Goal: Obtain resource: Obtain resource

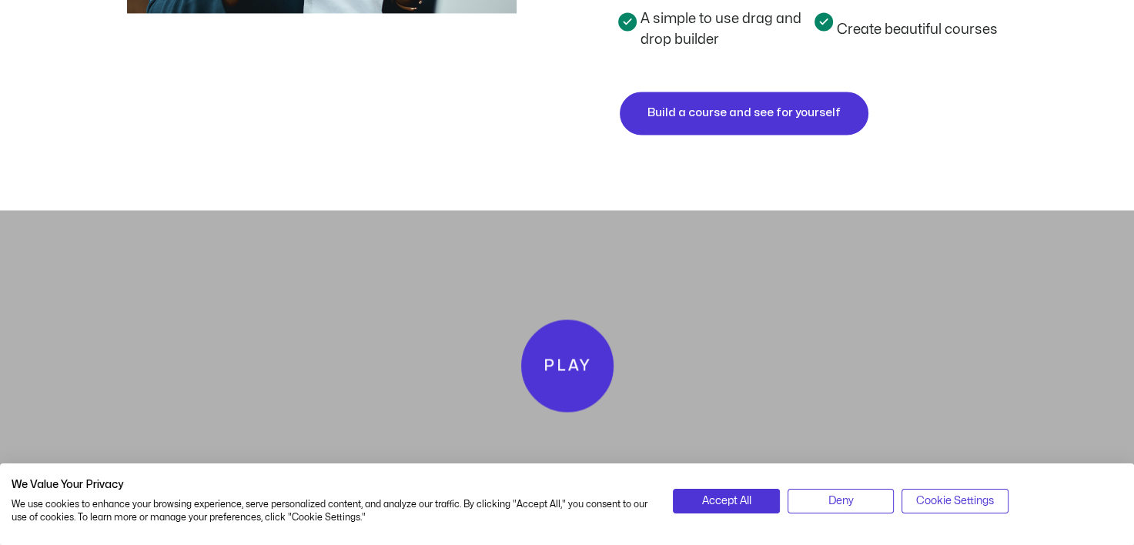
scroll to position [2387, 0]
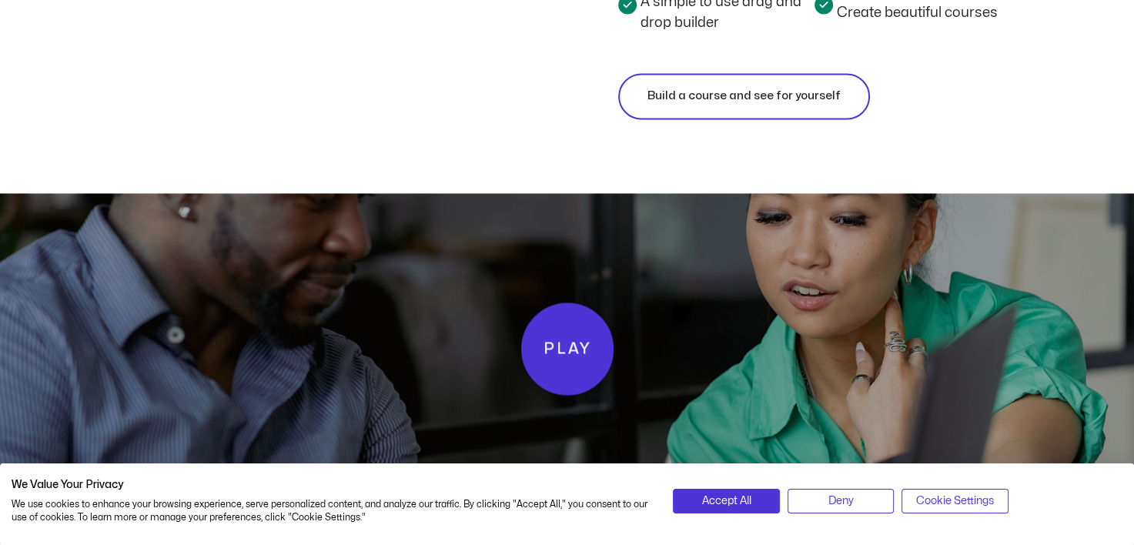
click at [809, 111] on link "Build a course and see for yourself" at bounding box center [744, 96] width 252 height 46
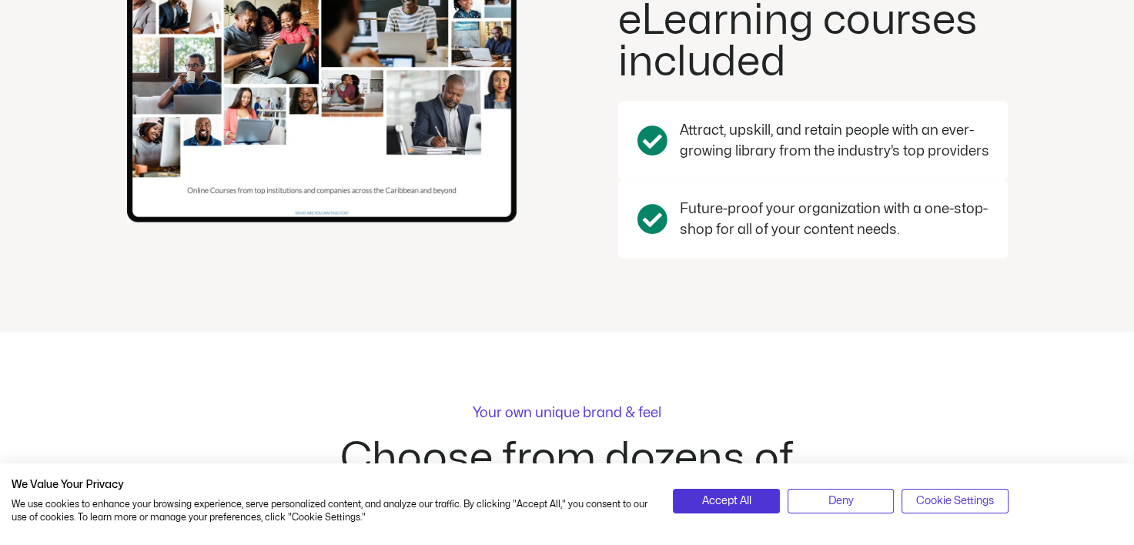
scroll to position [2926, 0]
click at [748, 499] on span "Accept All" at bounding box center [725, 501] width 49 height 17
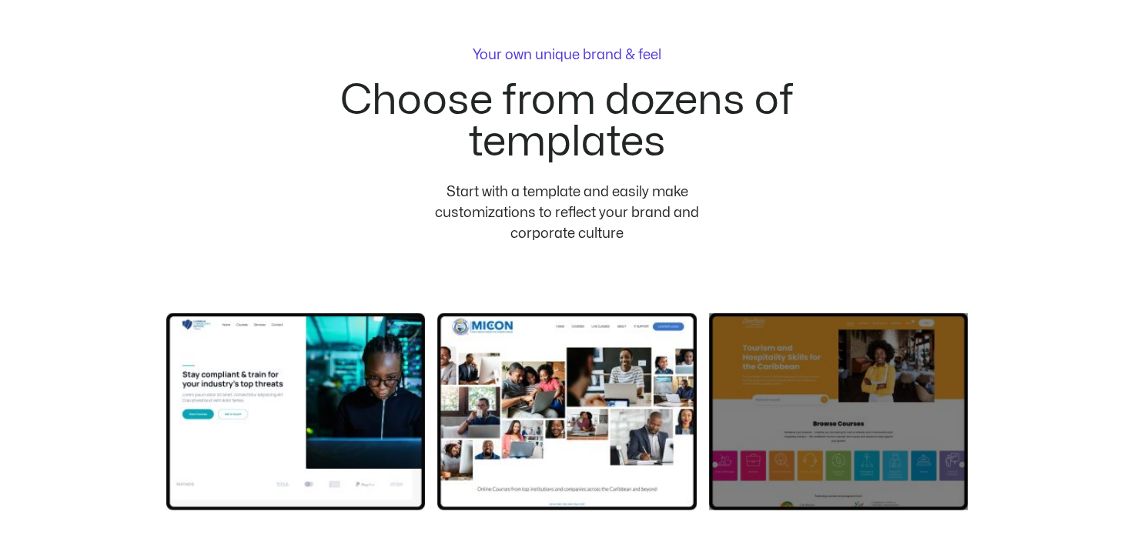
scroll to position [3234, 0]
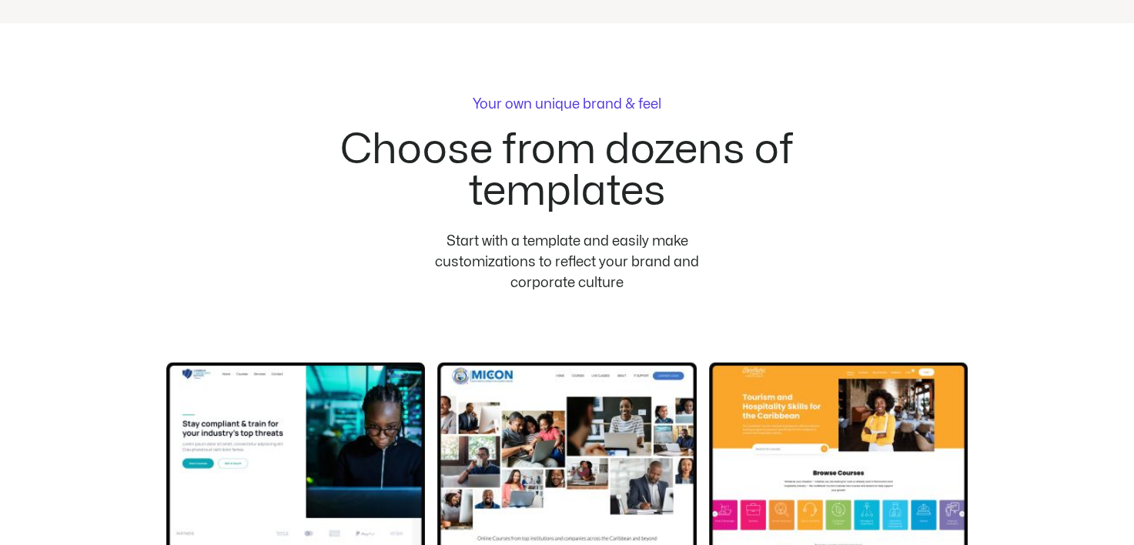
drag, startPoint x: 705, startPoint y: 313, endPoint x: 296, endPoint y: 259, distance: 413.0
click at [296, 259] on div "Your own unique brand & feel Choose from dozens of templates Start with a templ…" at bounding box center [567, 202] width 554 height 209
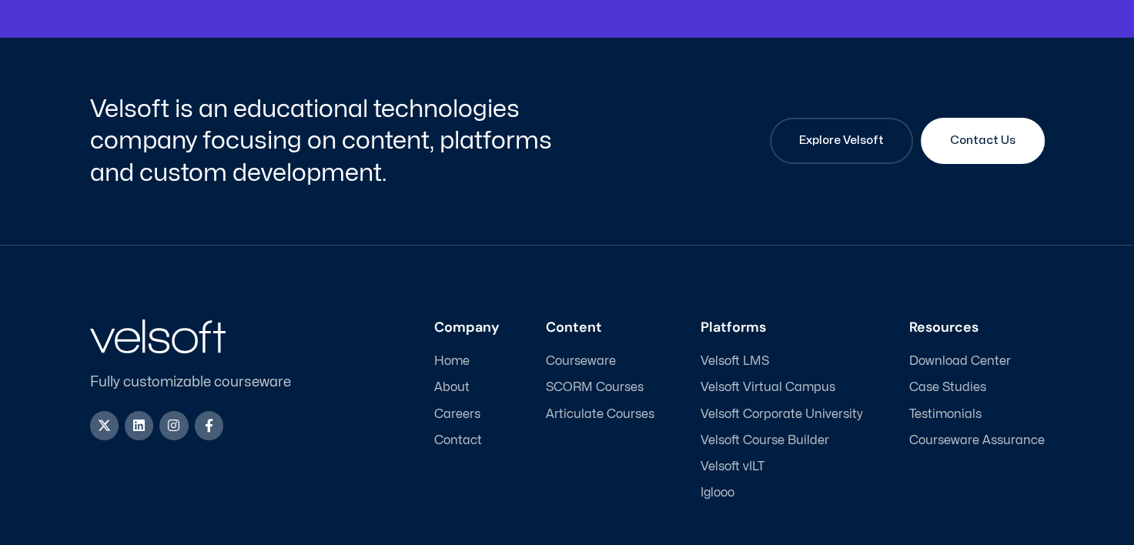
scroll to position [5593, 0]
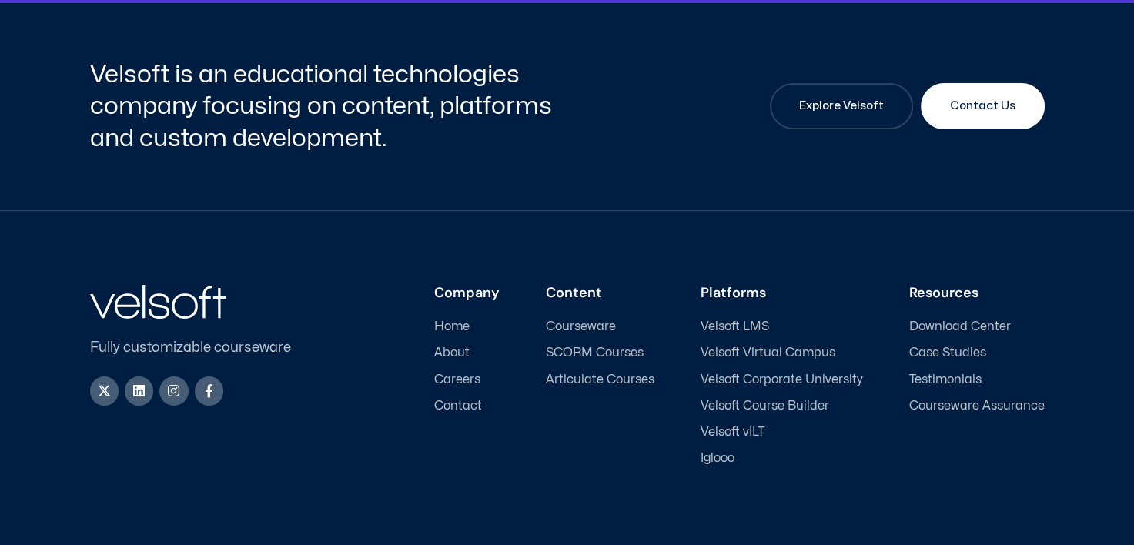
click at [810, 357] on span "Velsoft Virtual Campus" at bounding box center [768, 353] width 135 height 15
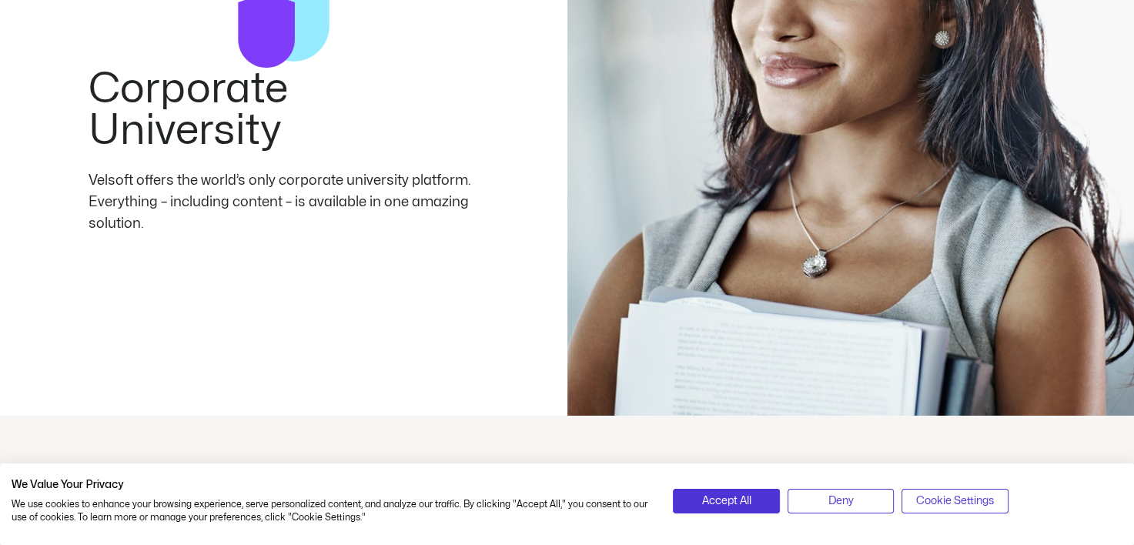
scroll to position [231, 0]
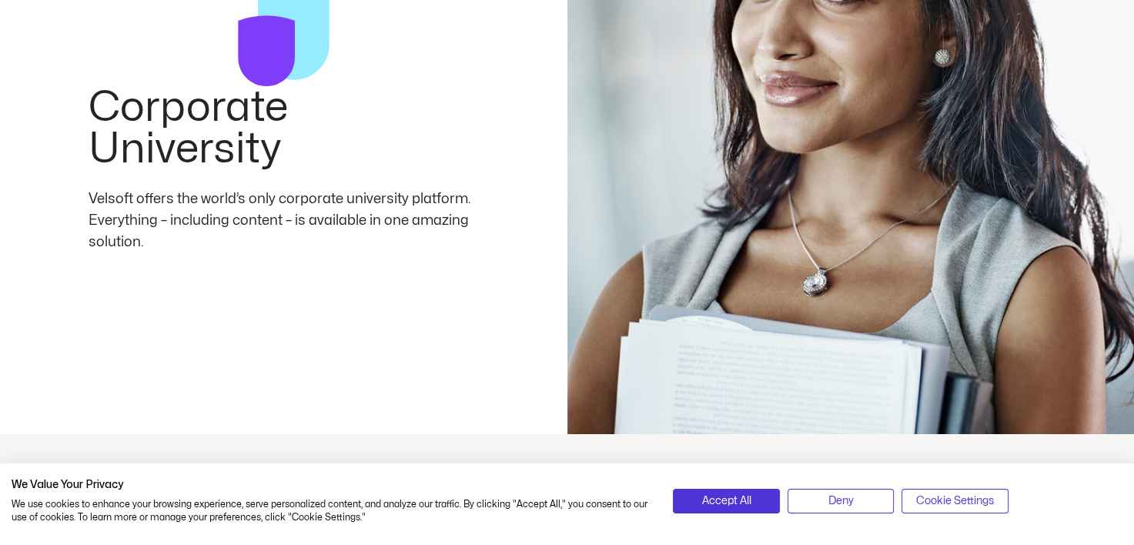
drag, startPoint x: 224, startPoint y: 156, endPoint x: 362, endPoint y: 168, distance: 138.3
click at [290, 157] on h2 "Corporate University" at bounding box center [284, 128] width 390 height 83
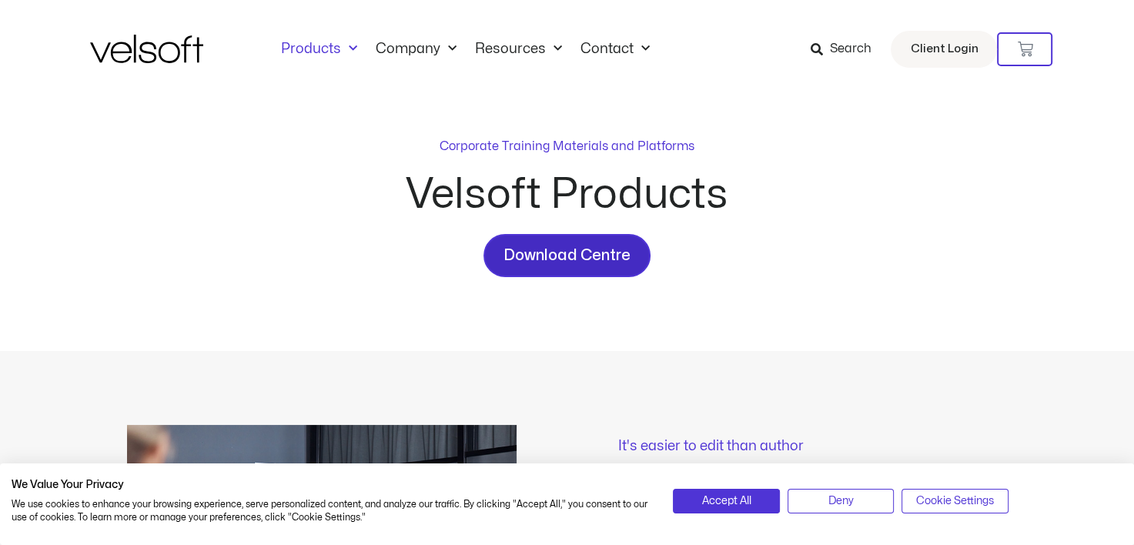
click at [575, 239] on link "Download Centre" at bounding box center [567, 255] width 167 height 43
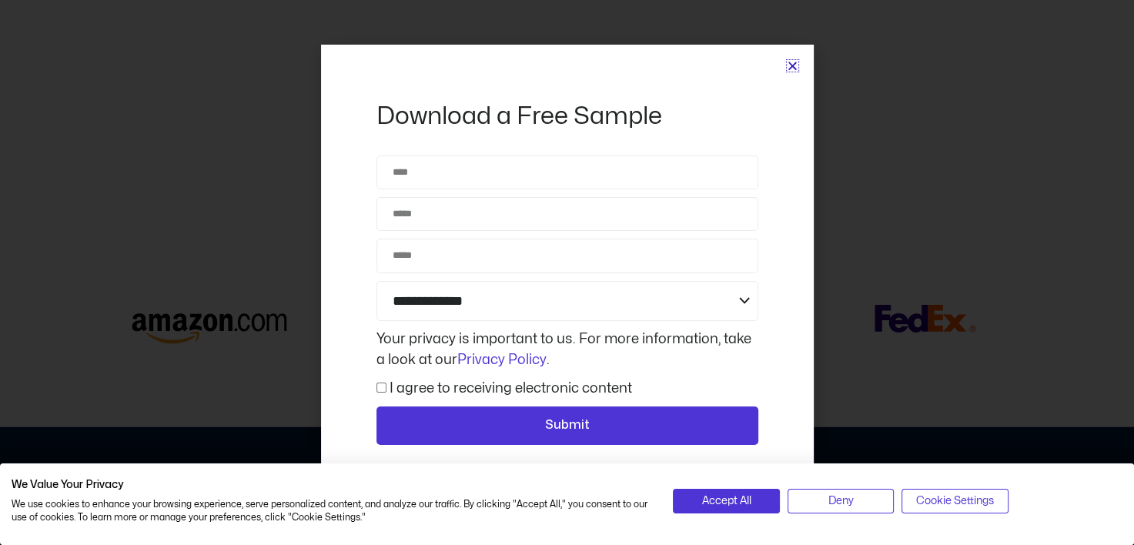
scroll to position [3741, 0]
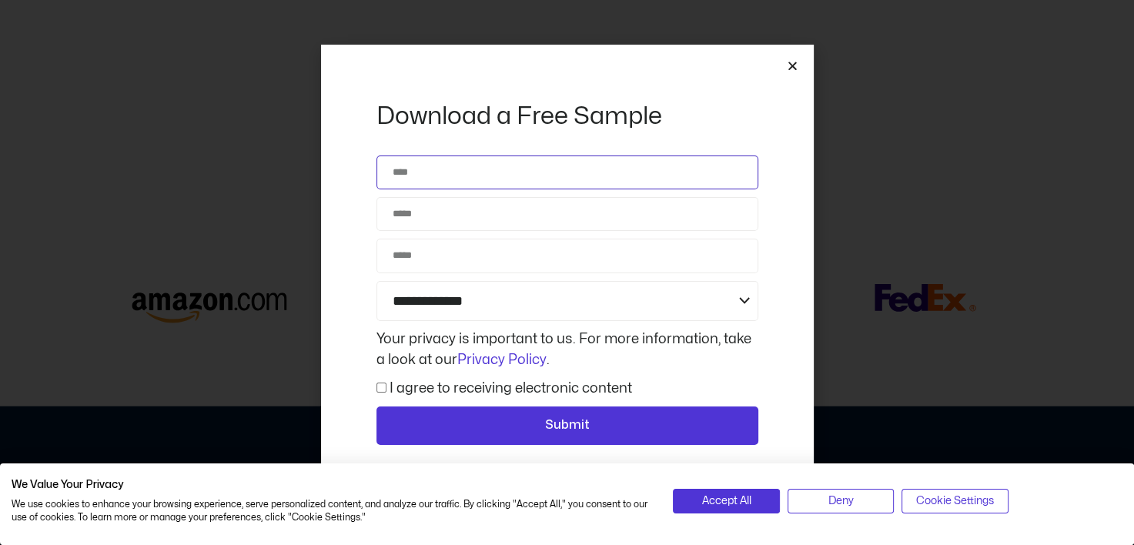
click at [447, 178] on input "Name" at bounding box center [568, 173] width 382 height 34
type input "**********"
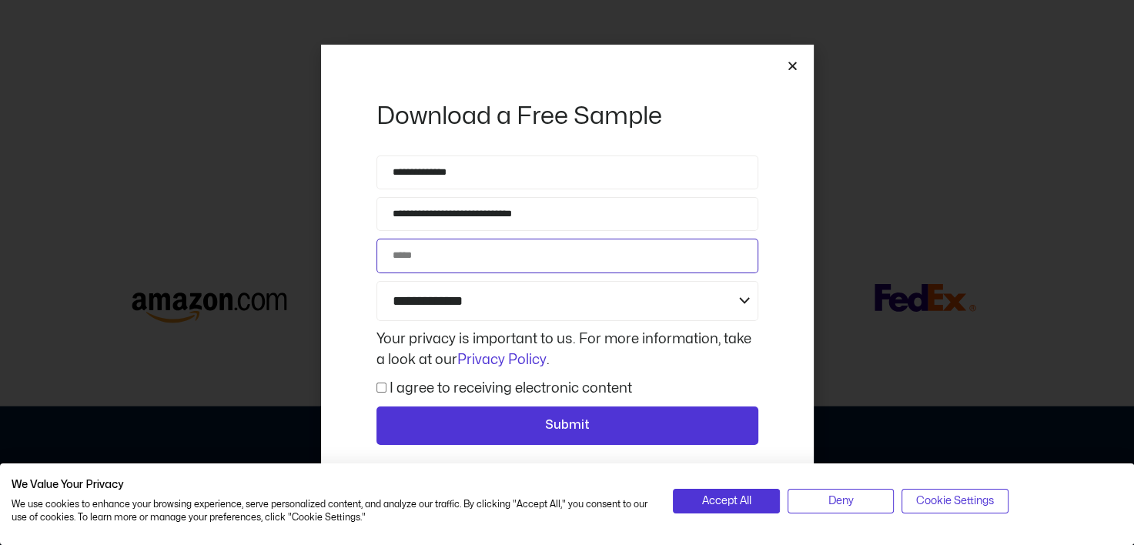
type input "**********"
click at [506, 306] on select "**********" at bounding box center [568, 301] width 382 height 41
select select "**********"
click at [377, 281] on select "**********" at bounding box center [568, 301] width 382 height 41
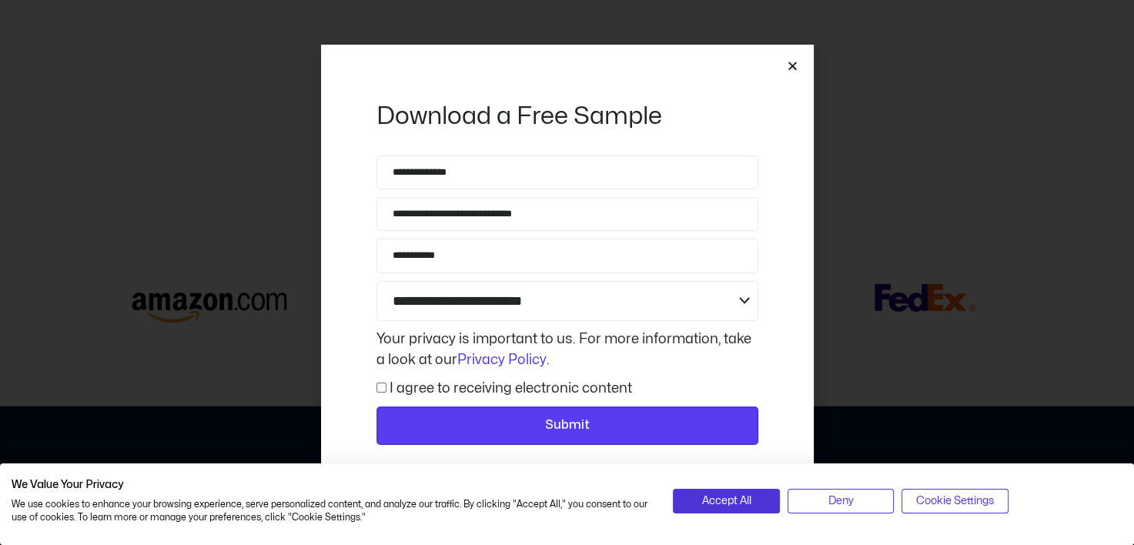
click at [517, 428] on span "Submit" at bounding box center [568, 426] width 342 height 20
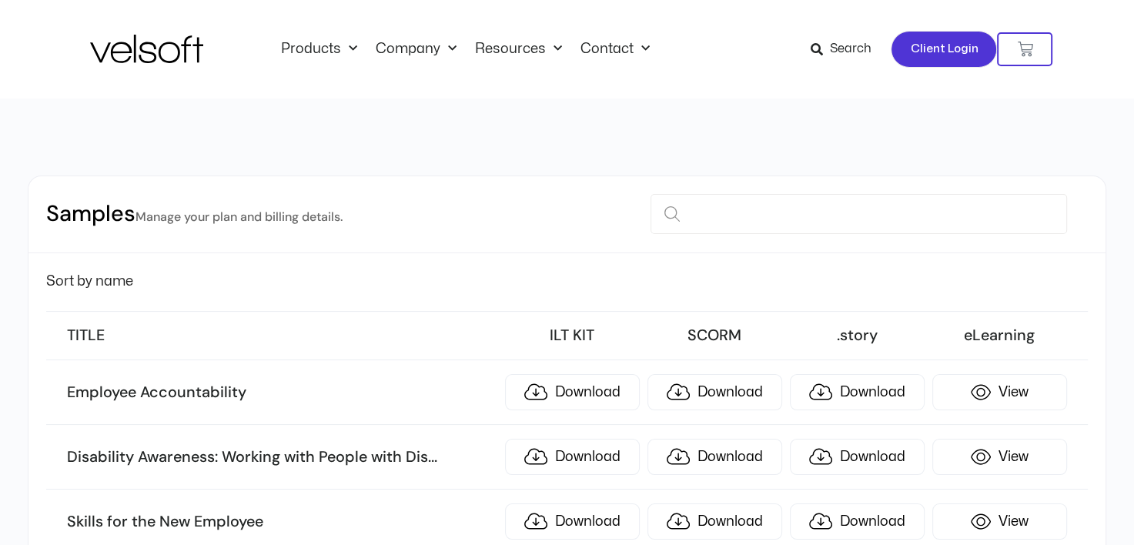
click at [923, 49] on span "Client Login" at bounding box center [944, 49] width 68 height 20
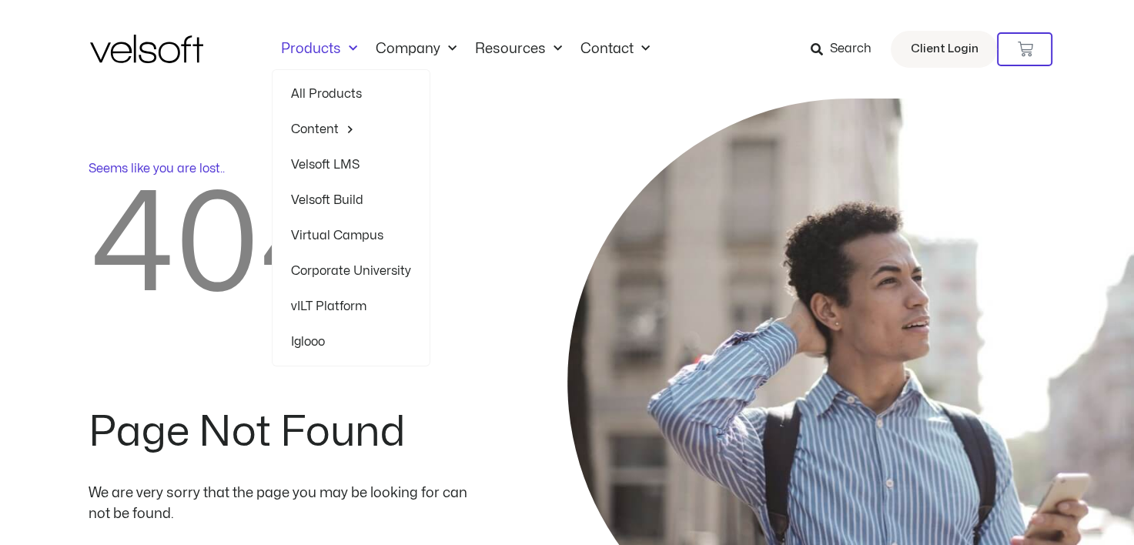
click at [330, 91] on link "All Products" at bounding box center [351, 93] width 120 height 35
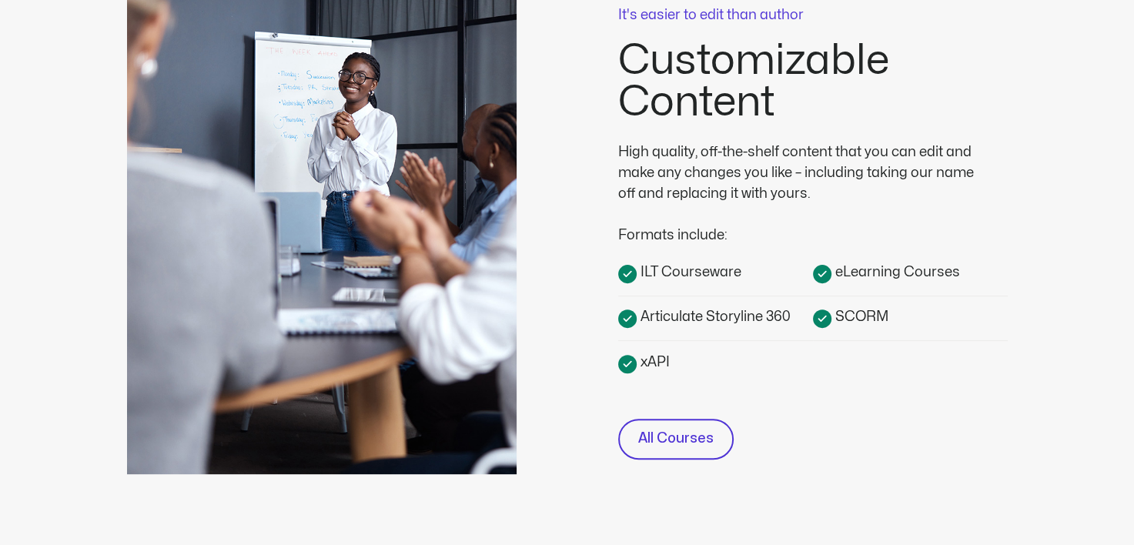
scroll to position [462, 0]
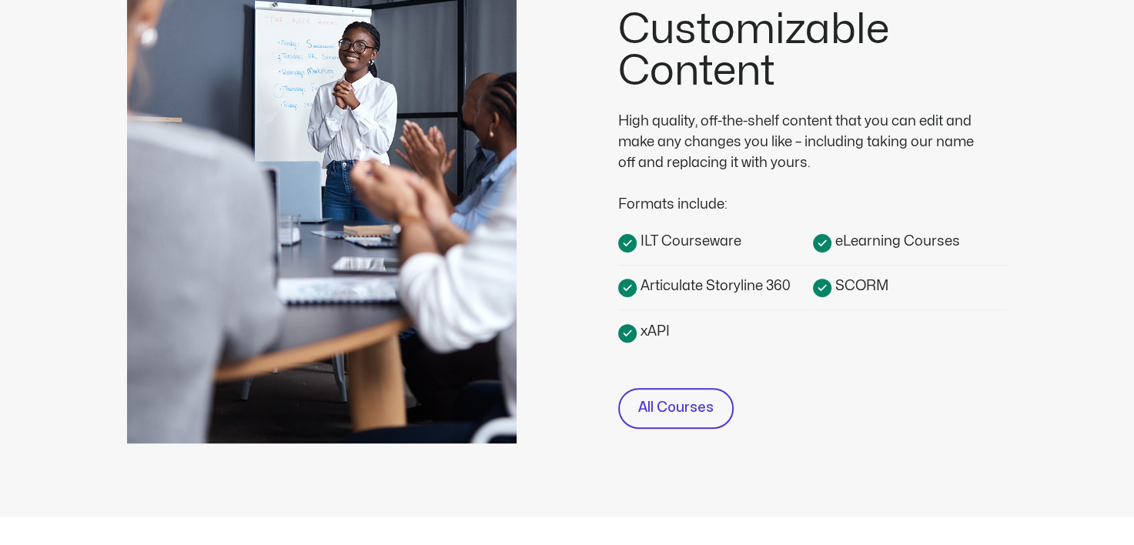
click at [665, 235] on span "ILT Courseware" at bounding box center [689, 241] width 105 height 21
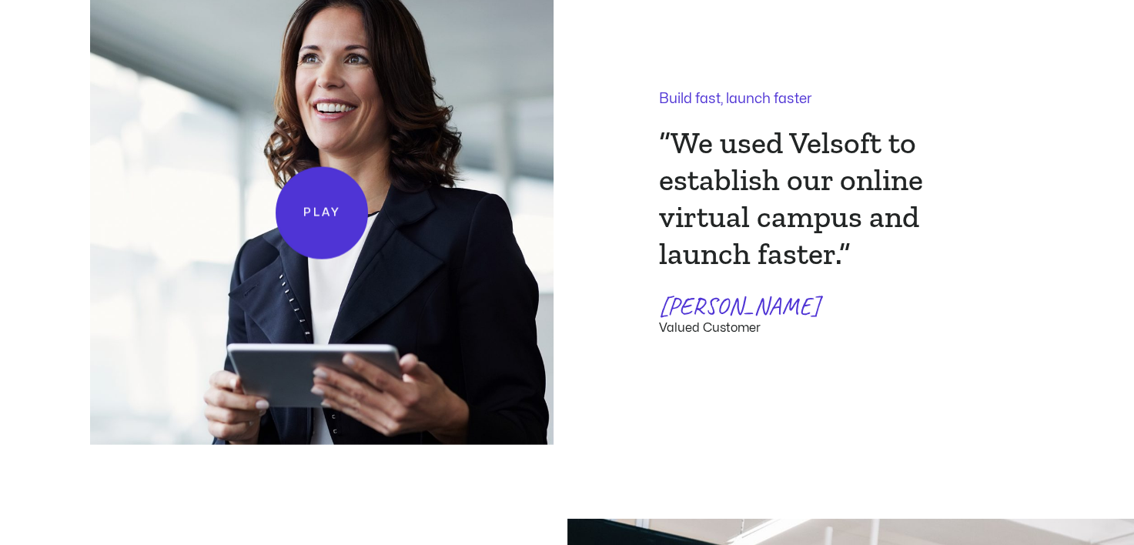
scroll to position [3185, 0]
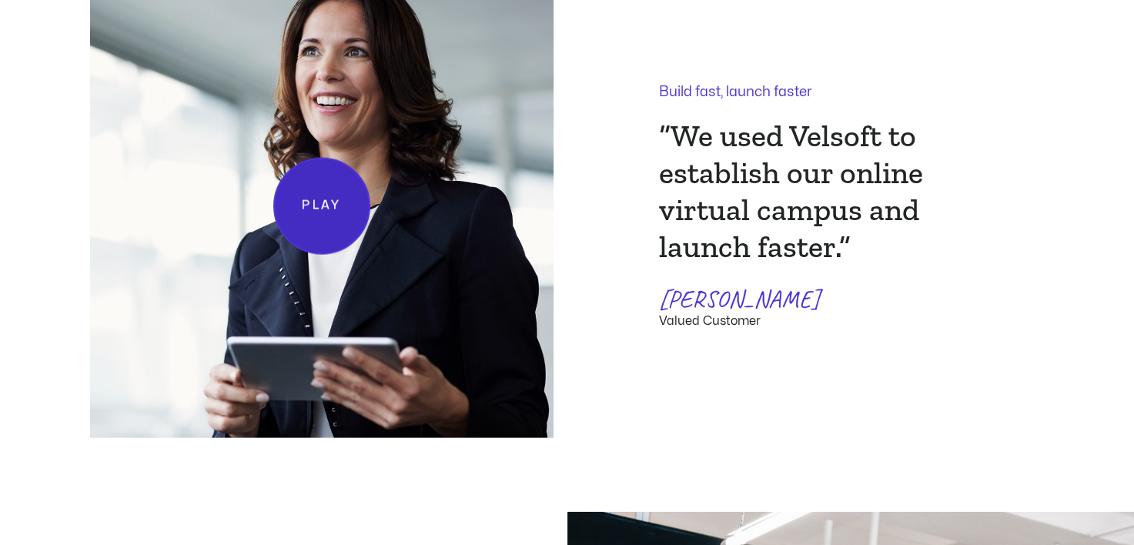
click at [337, 197] on link "Play" at bounding box center [321, 206] width 97 height 97
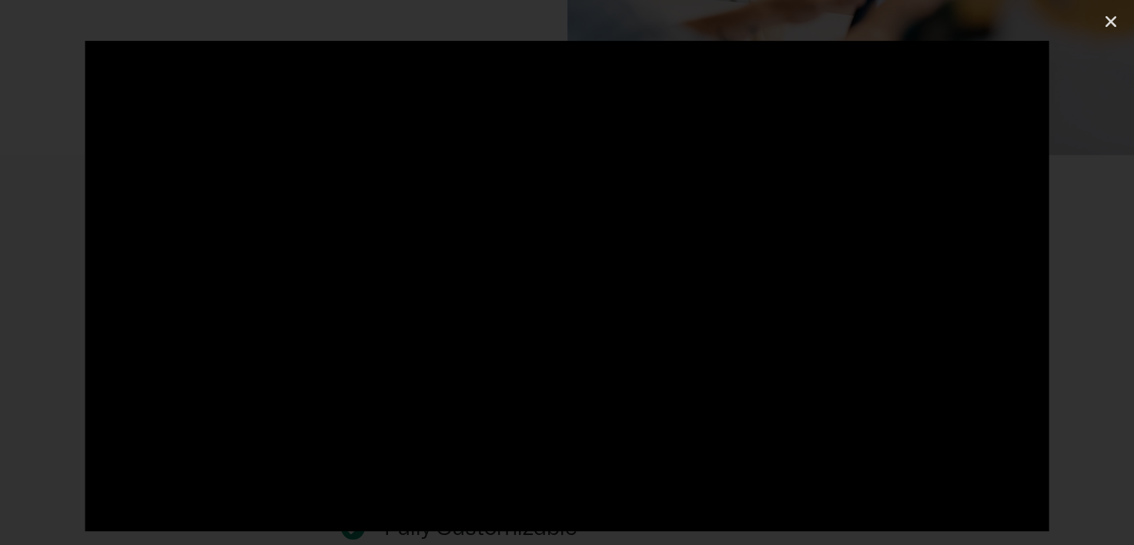
scroll to position [4129, 0]
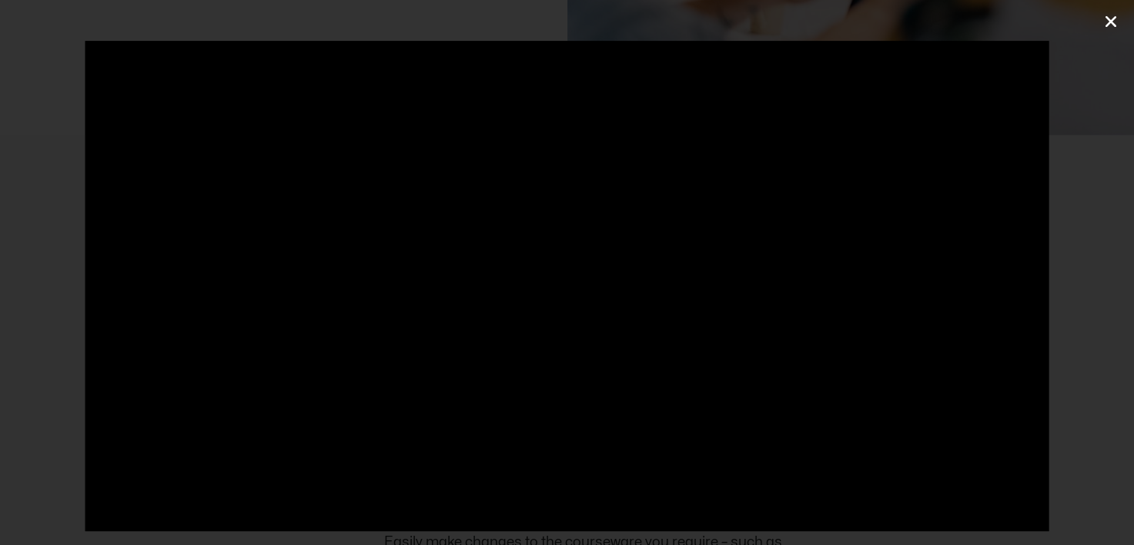
click at [1109, 20] on icon "Close (Esc)" at bounding box center [1110, 21] width 15 height 15
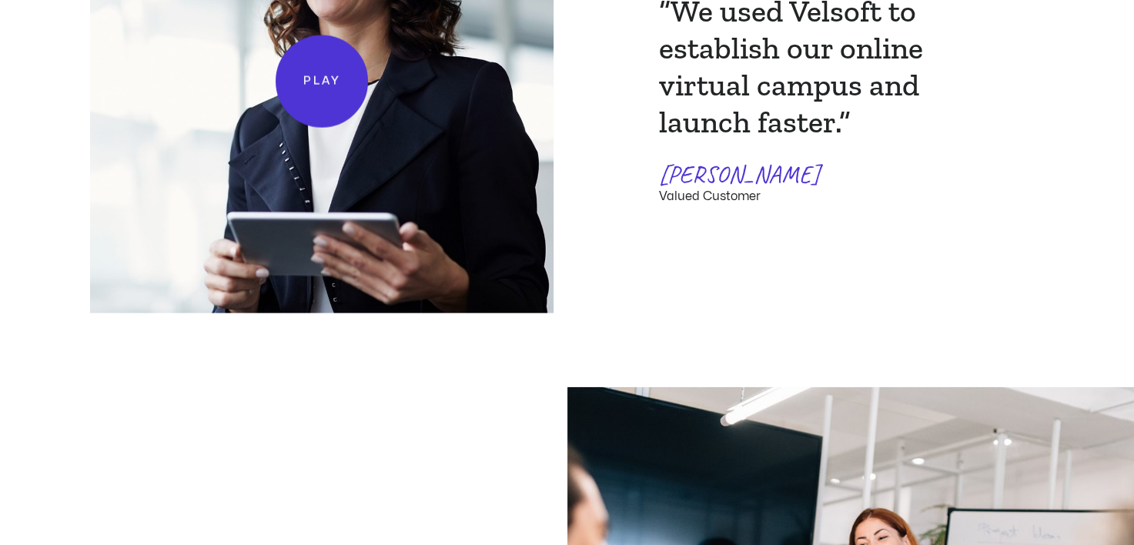
scroll to position [3282, 0]
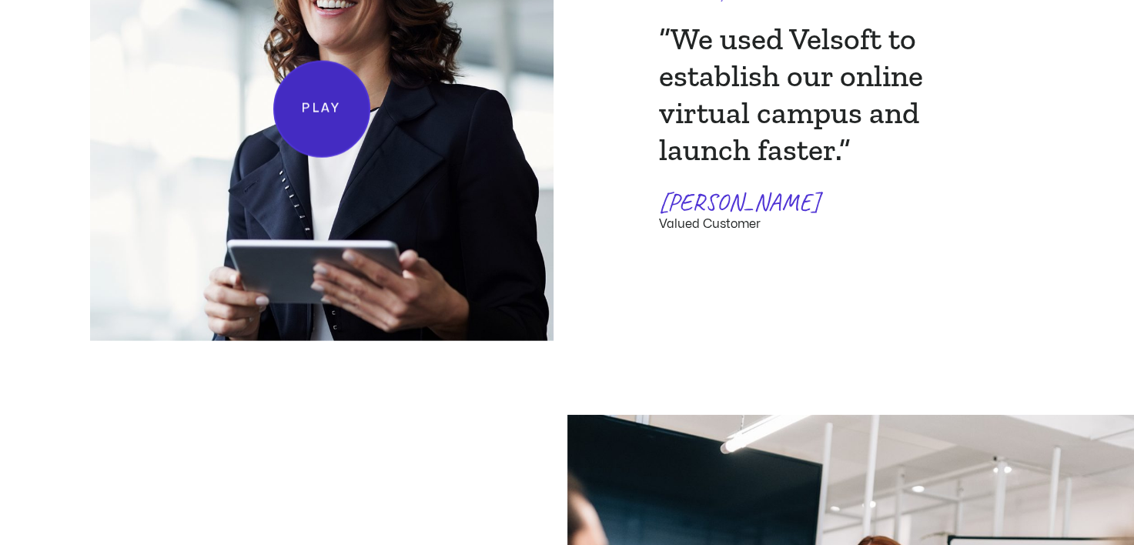
click at [305, 111] on span "Play" at bounding box center [321, 109] width 39 height 19
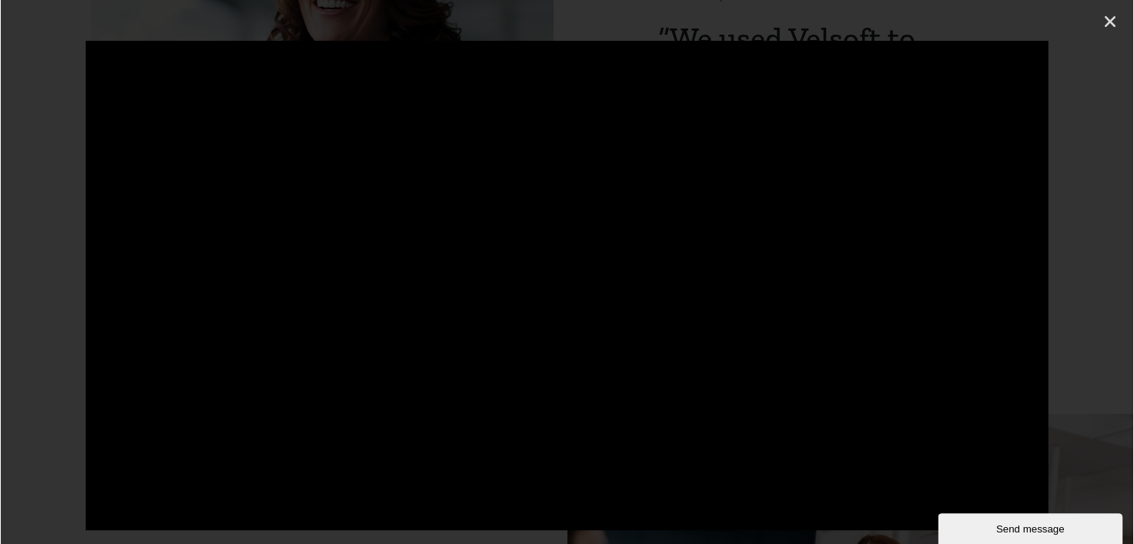
scroll to position [0, 0]
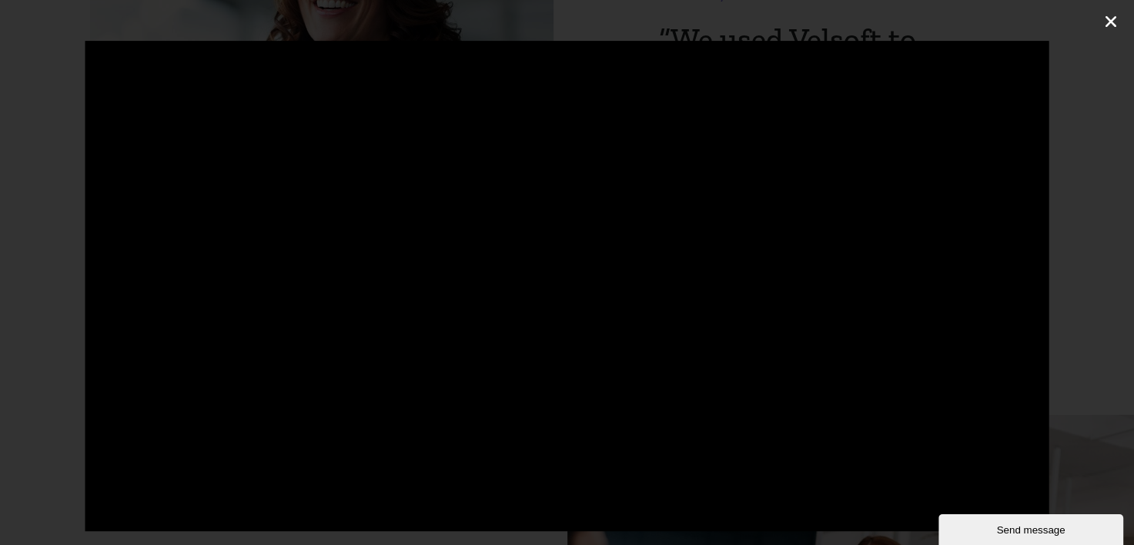
click at [1110, 18] on icon "Close (Esc)" at bounding box center [1110, 21] width 15 height 15
